Goal: Transaction & Acquisition: Obtain resource

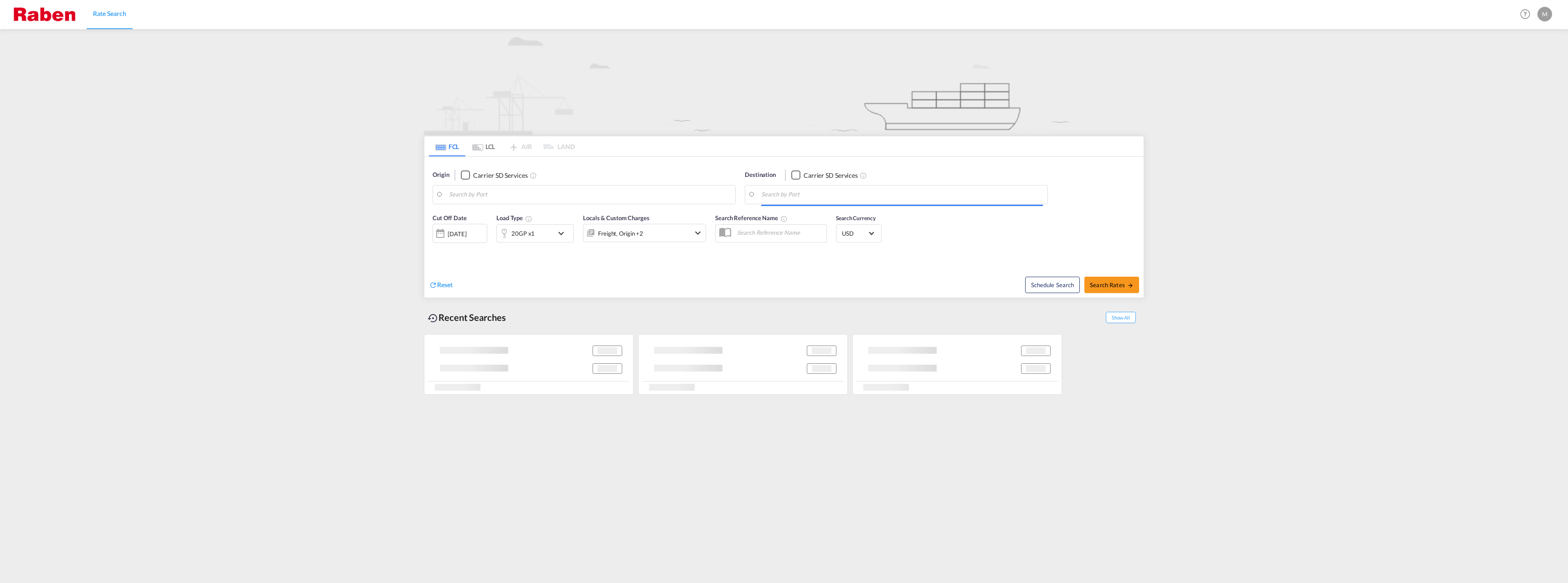
type input "Gdansk, PLGDN"
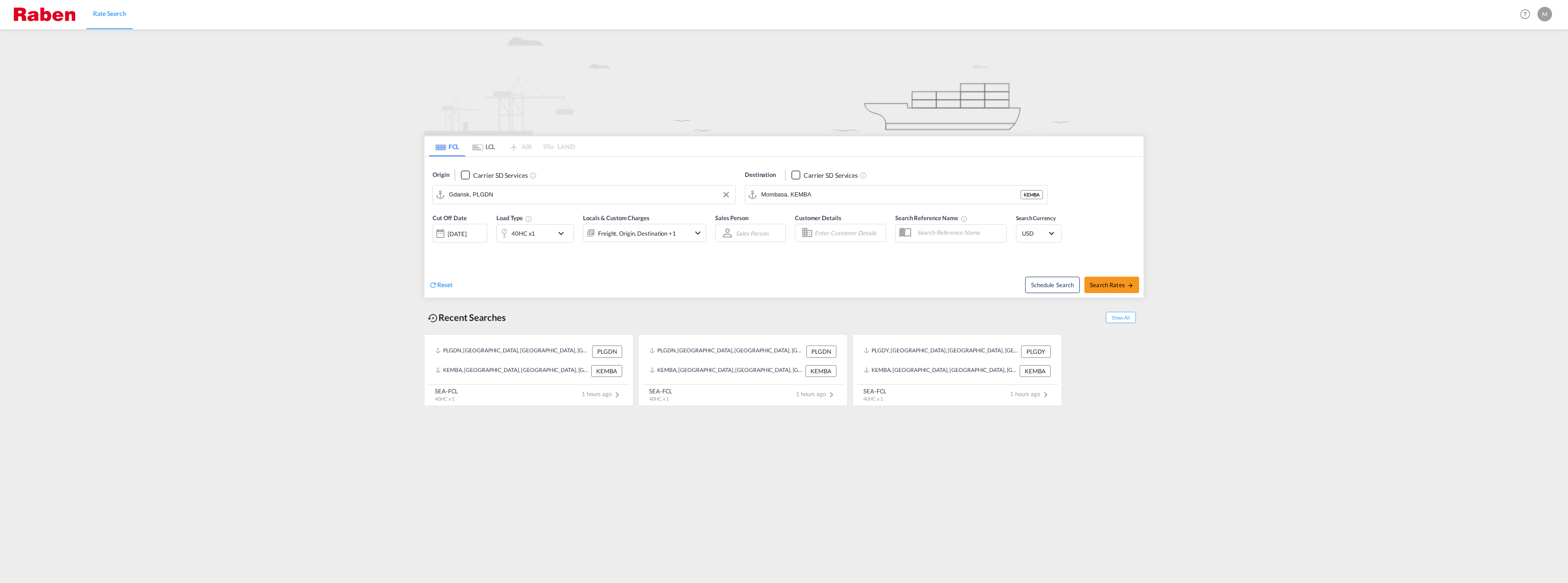
click at [518, 195] on input "Gdansk, PLGDN" at bounding box center [590, 195] width 282 height 13
click at [809, 188] on input "Mombasa, KEMBA" at bounding box center [902, 195] width 282 height 13
click at [817, 212] on div "Rio Ha ina [GEOGRAPHIC_DATA] [GEOGRAPHIC_DATA]" at bounding box center [831, 219] width 173 height 27
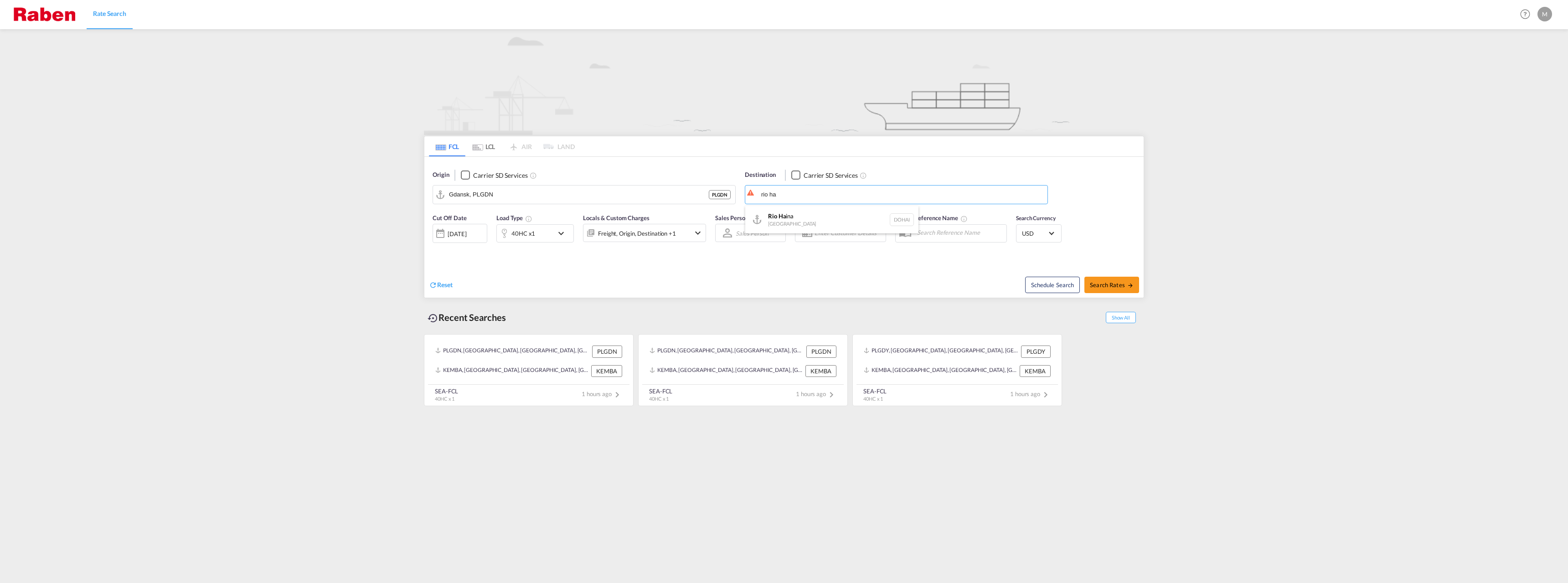
type input "Rio Haina, [GEOGRAPHIC_DATA]"
click at [1132, 288] on md-icon "icon-arrow-right" at bounding box center [1130, 285] width 6 height 6
type input "PLGDN to [GEOGRAPHIC_DATA] / [DATE]"
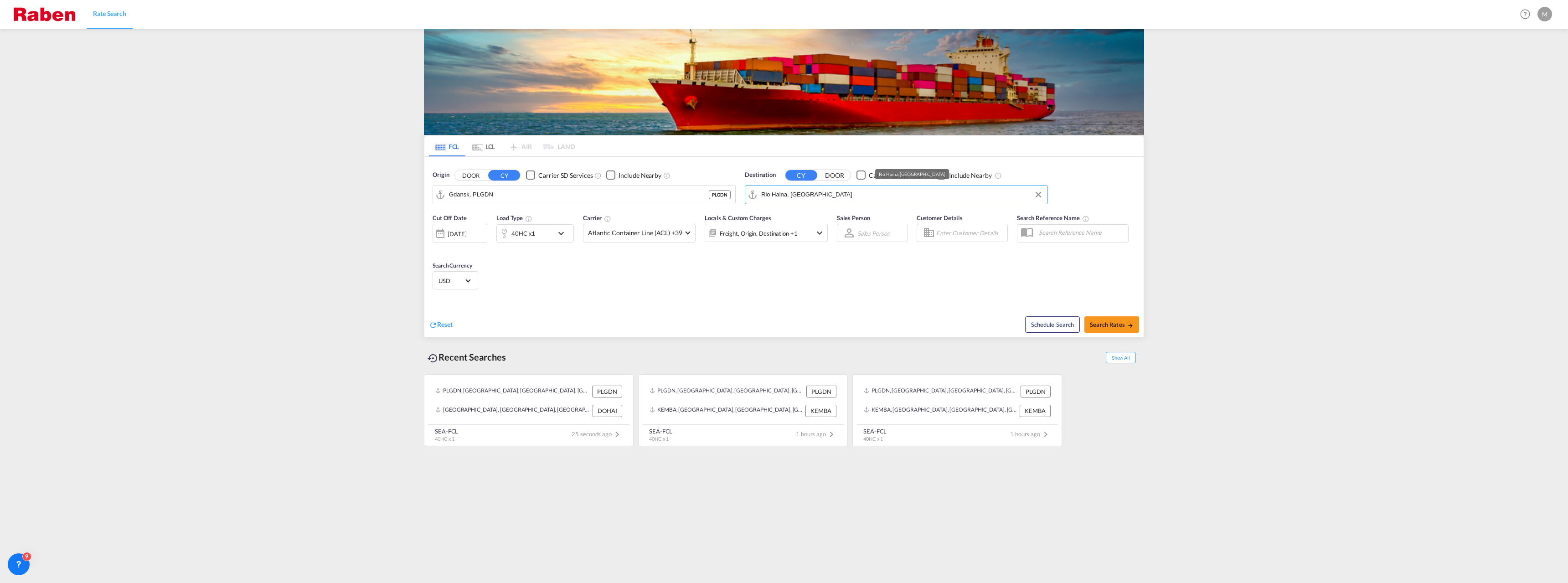
click at [797, 197] on input "Rio Haina, [GEOGRAPHIC_DATA]" at bounding box center [902, 195] width 282 height 13
click at [797, 219] on div "Cauced o Dominican Republic DOCAU" at bounding box center [831, 219] width 173 height 27
type input "Caucedo, DOCAU"
click at [1101, 322] on span "Search Rates" at bounding box center [1111, 324] width 44 height 7
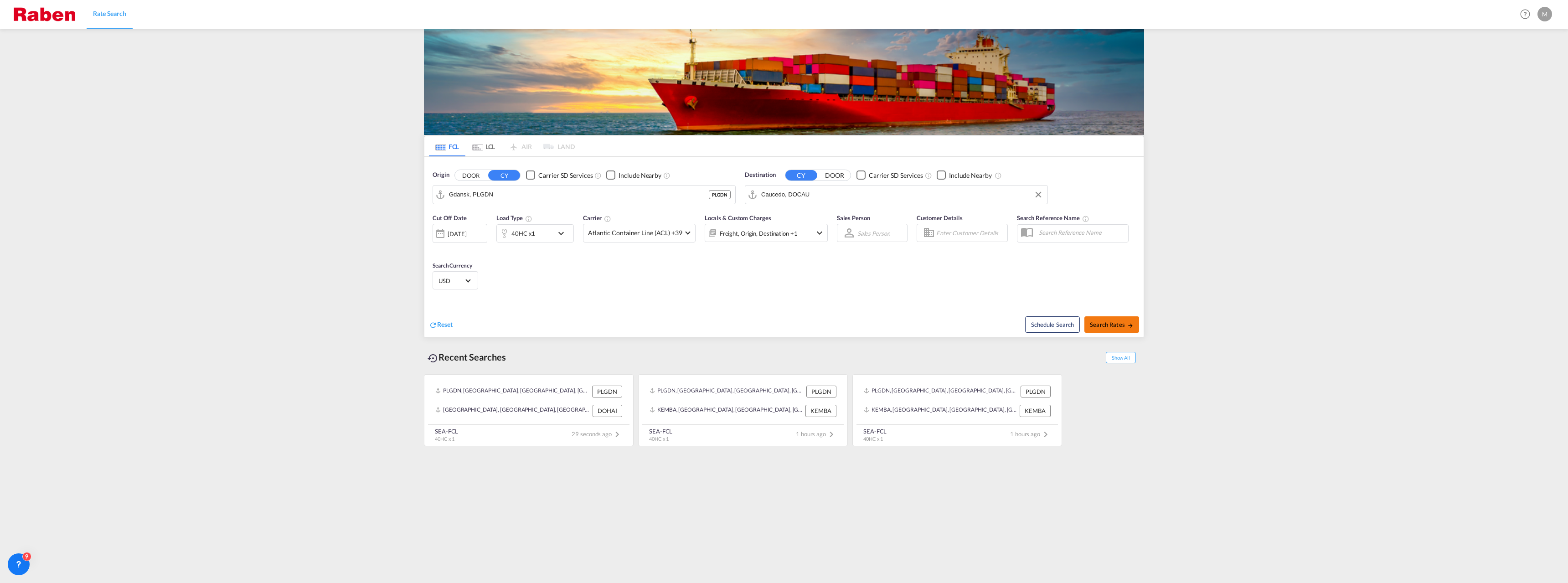
type input "PLGDN to DOCAU / 23 Sep 2025"
